Goal: Navigation & Orientation: Understand site structure

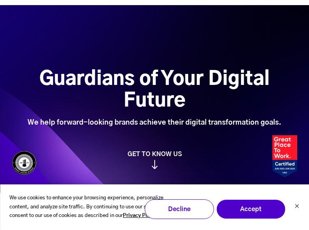
scroll to position [3814, 0]
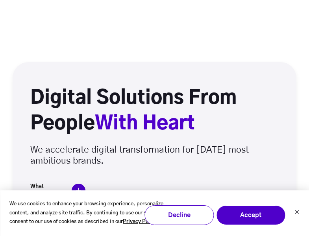
scroll to position [4027, 0]
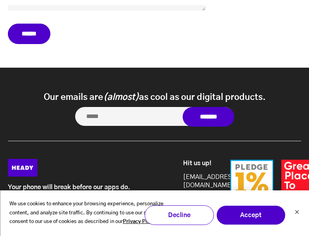
scroll to position [3625, 0]
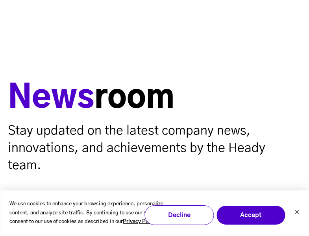
scroll to position [939, 0]
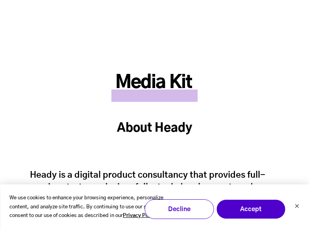
scroll to position [1612, 0]
